Goal: Information Seeking & Learning: Learn about a topic

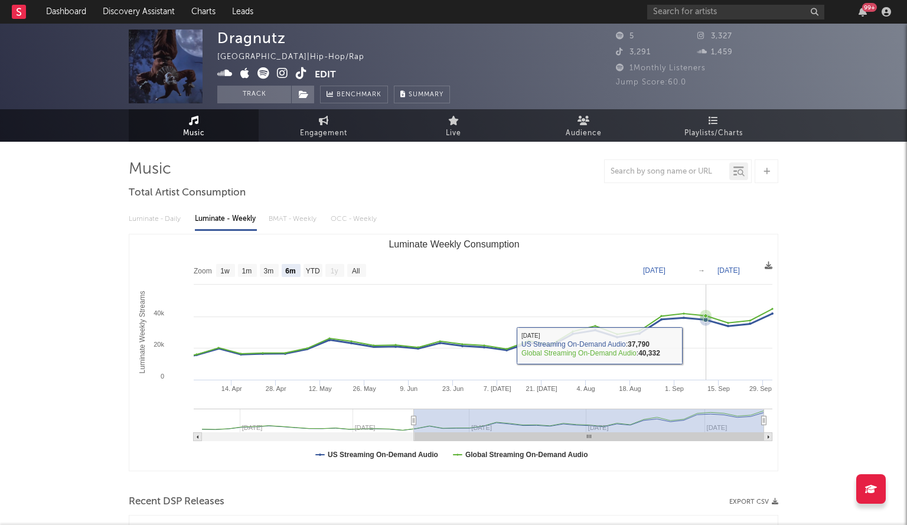
select select "6m"
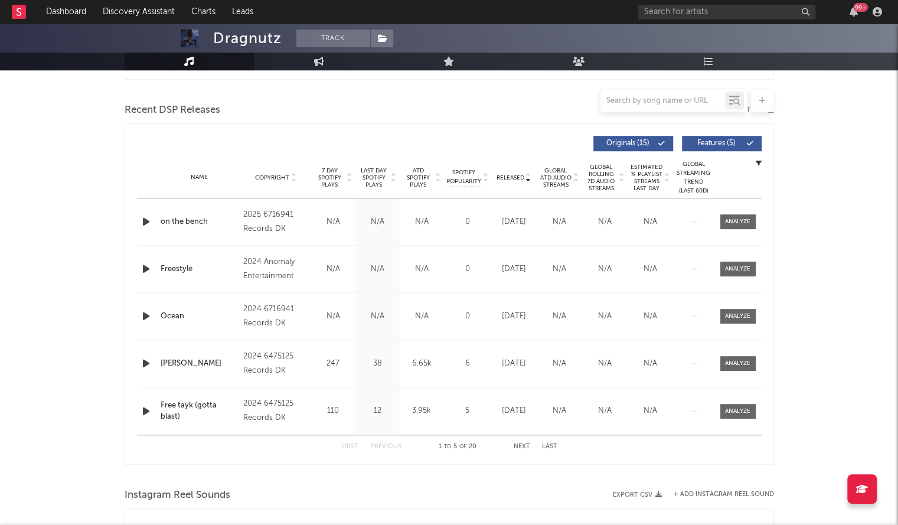
scroll to position [392, 0]
click at [510, 178] on span "Released" at bounding box center [510, 177] width 28 height 7
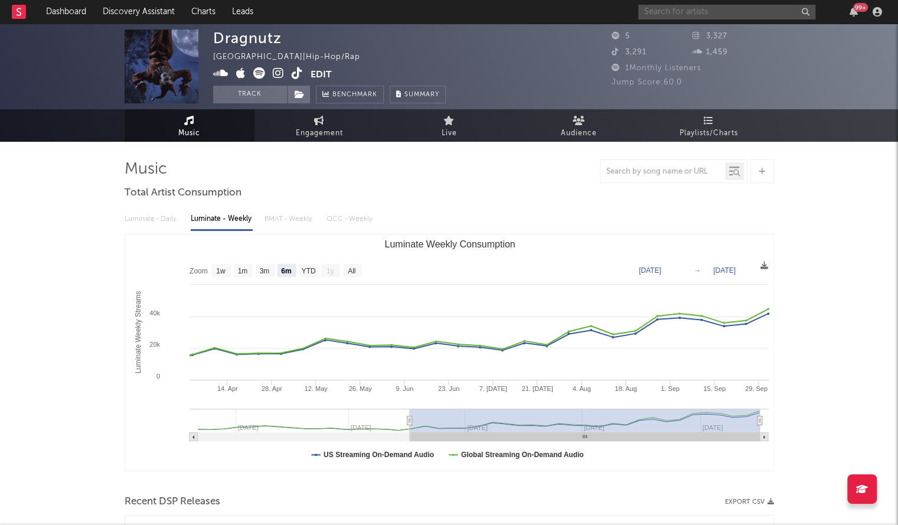
click at [705, 6] on input "text" at bounding box center [726, 12] width 177 height 15
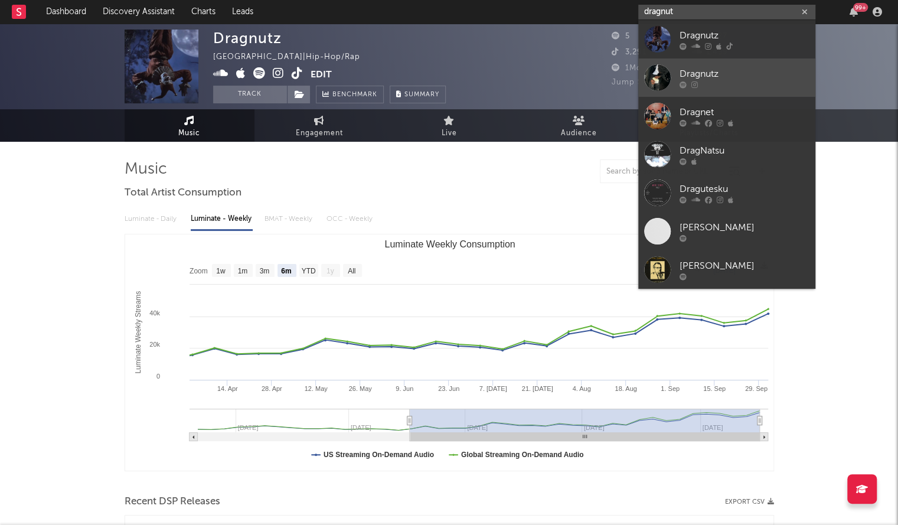
type input "dragnut"
click at [705, 62] on link "Dragnutz" at bounding box center [726, 77] width 177 height 38
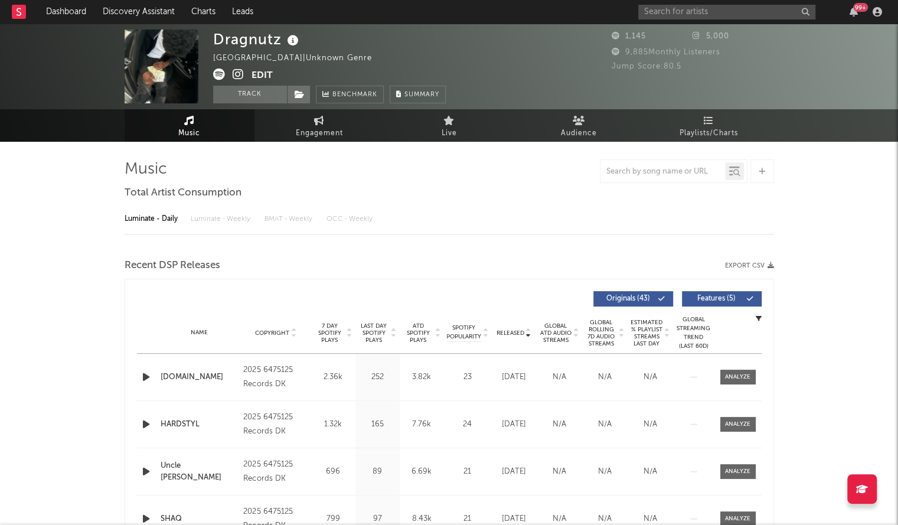
select select "1w"
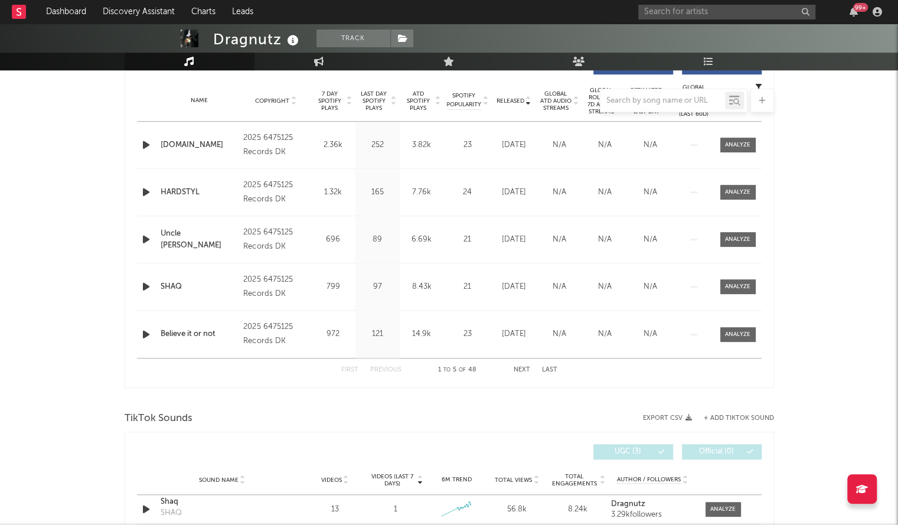
scroll to position [467, 0]
click at [511, 101] on div at bounding box center [449, 101] width 649 height 24
click at [507, 97] on div at bounding box center [449, 101] width 649 height 24
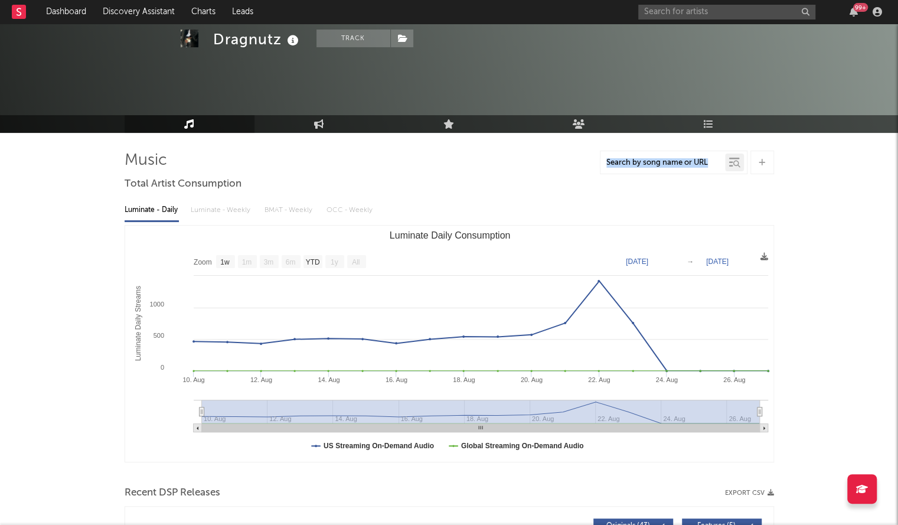
scroll to position [0, 0]
